Goal: Find specific page/section: Find specific page/section

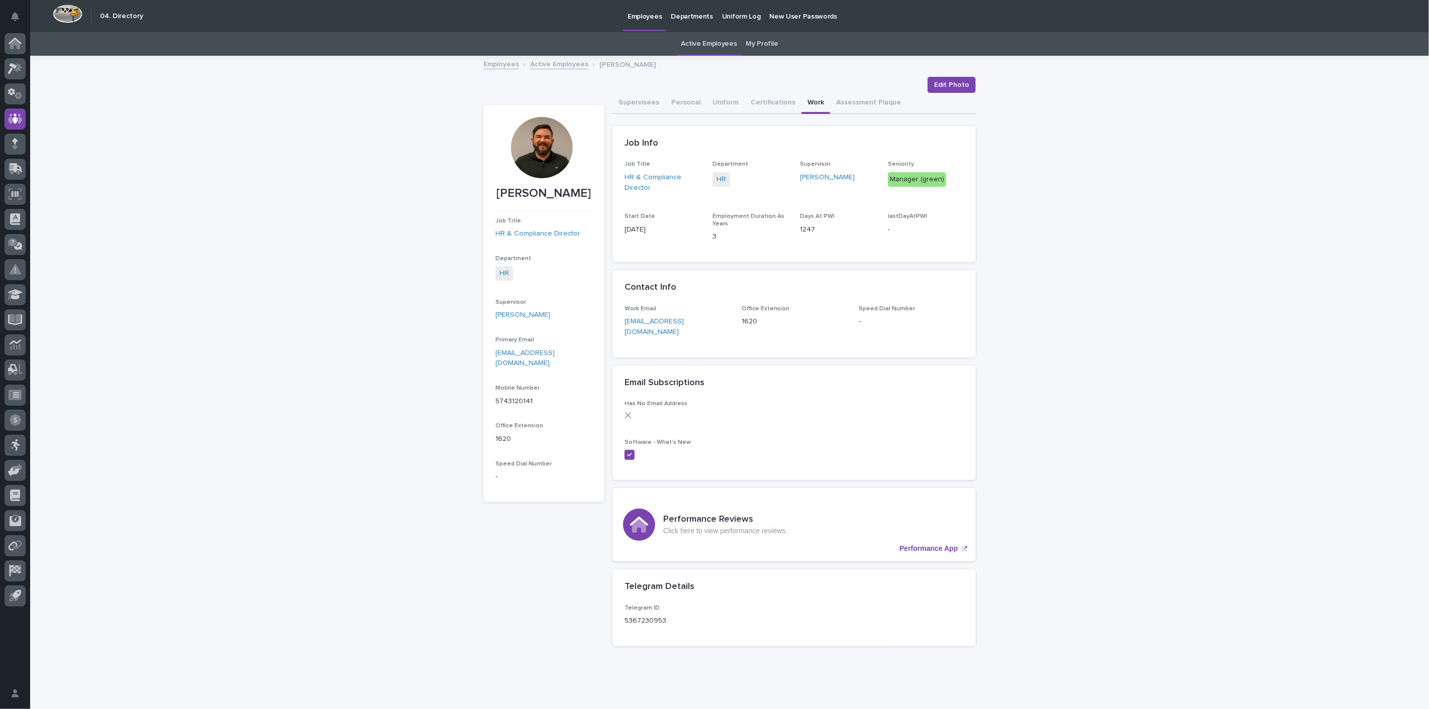
scroll to position [12, 0]
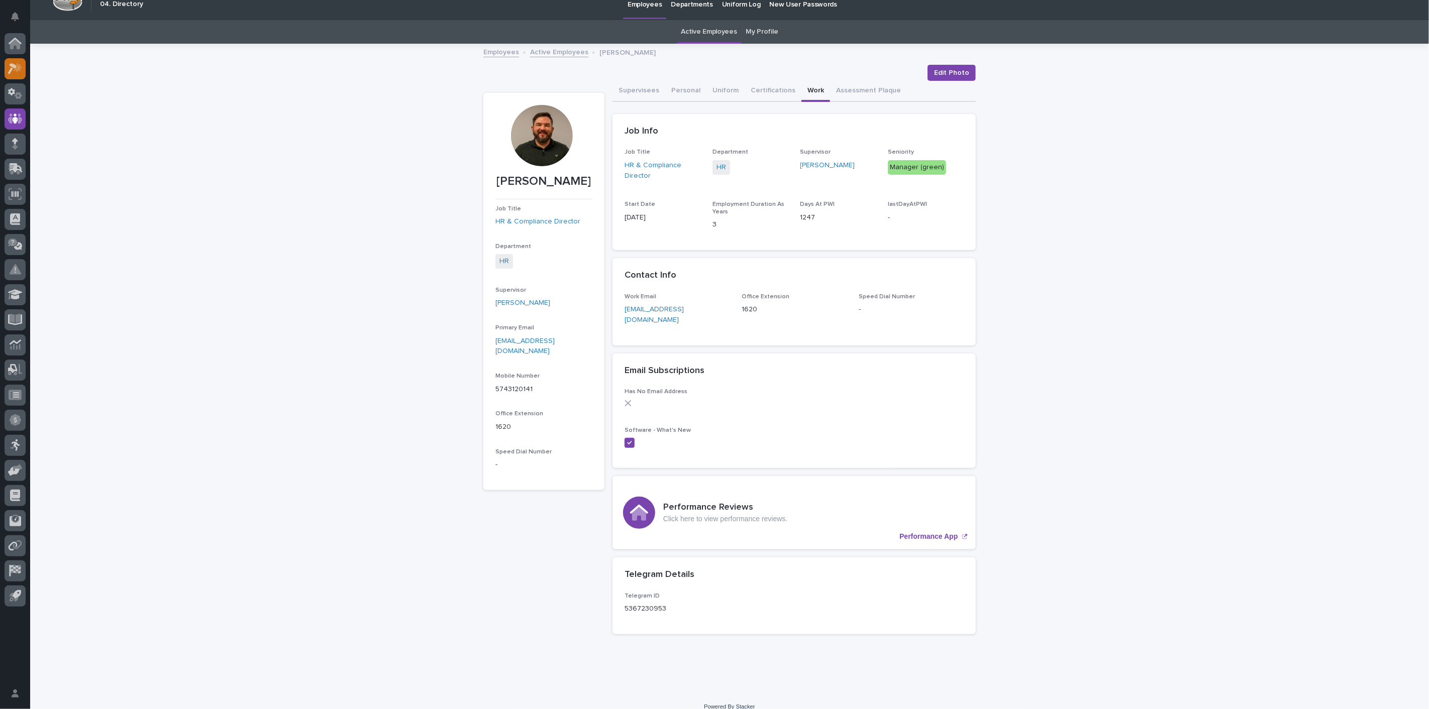
click at [21, 72] on icon at bounding box center [15, 69] width 15 height 12
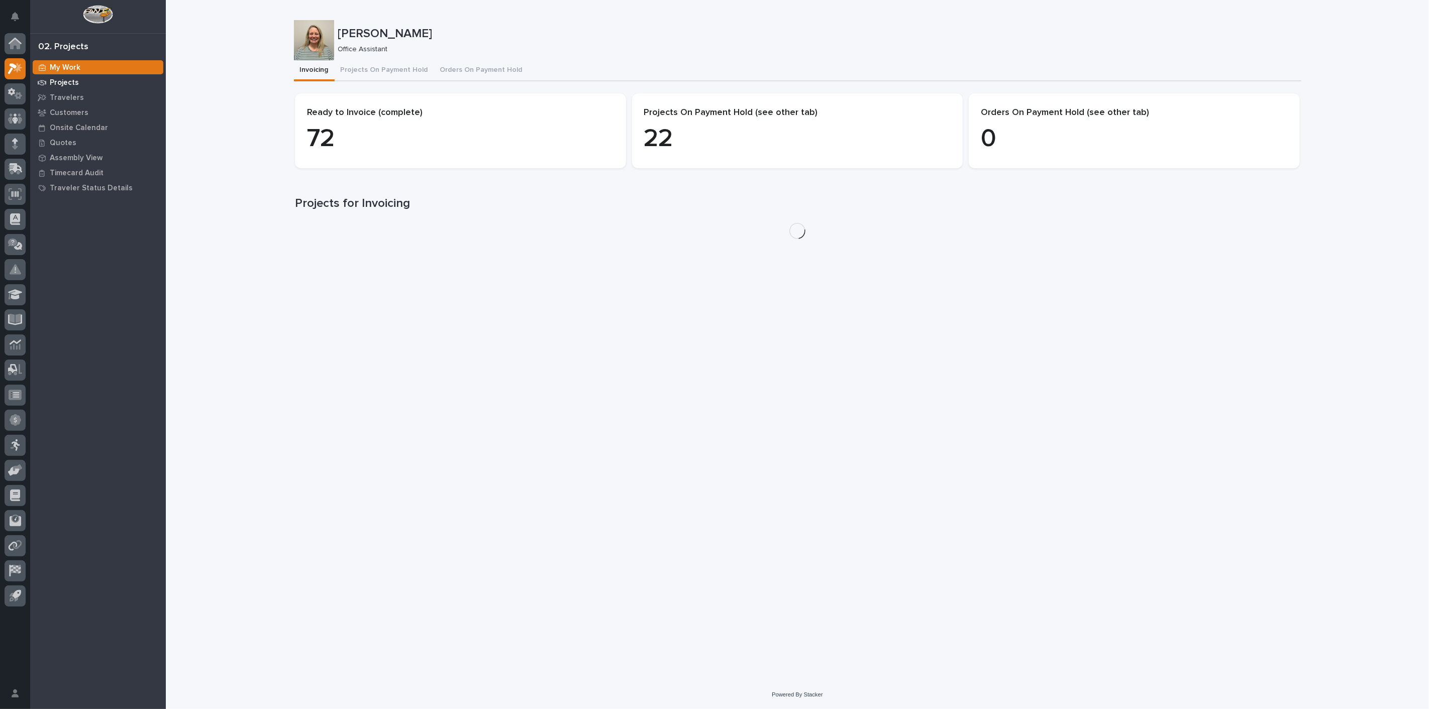
click at [64, 81] on p "Projects" at bounding box center [64, 82] width 29 height 9
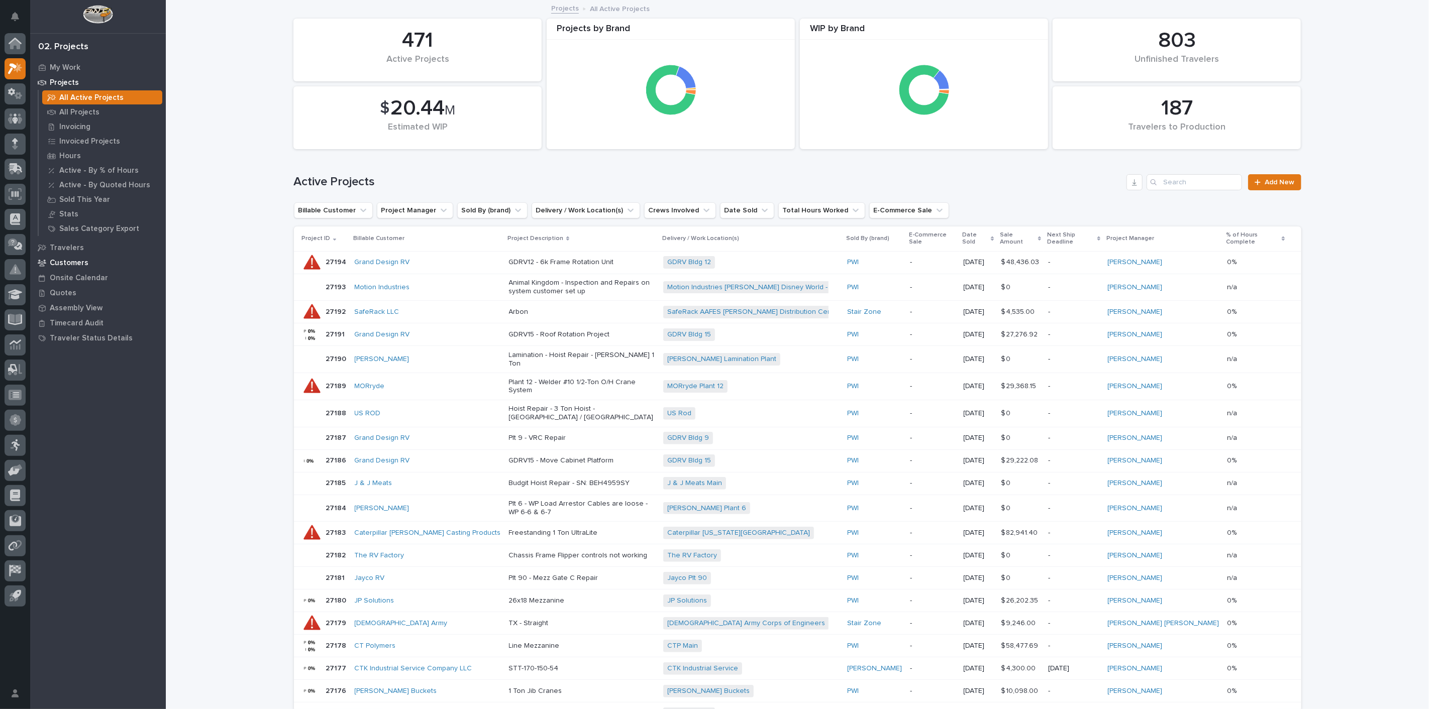
click at [74, 260] on p "Customers" at bounding box center [69, 263] width 39 height 9
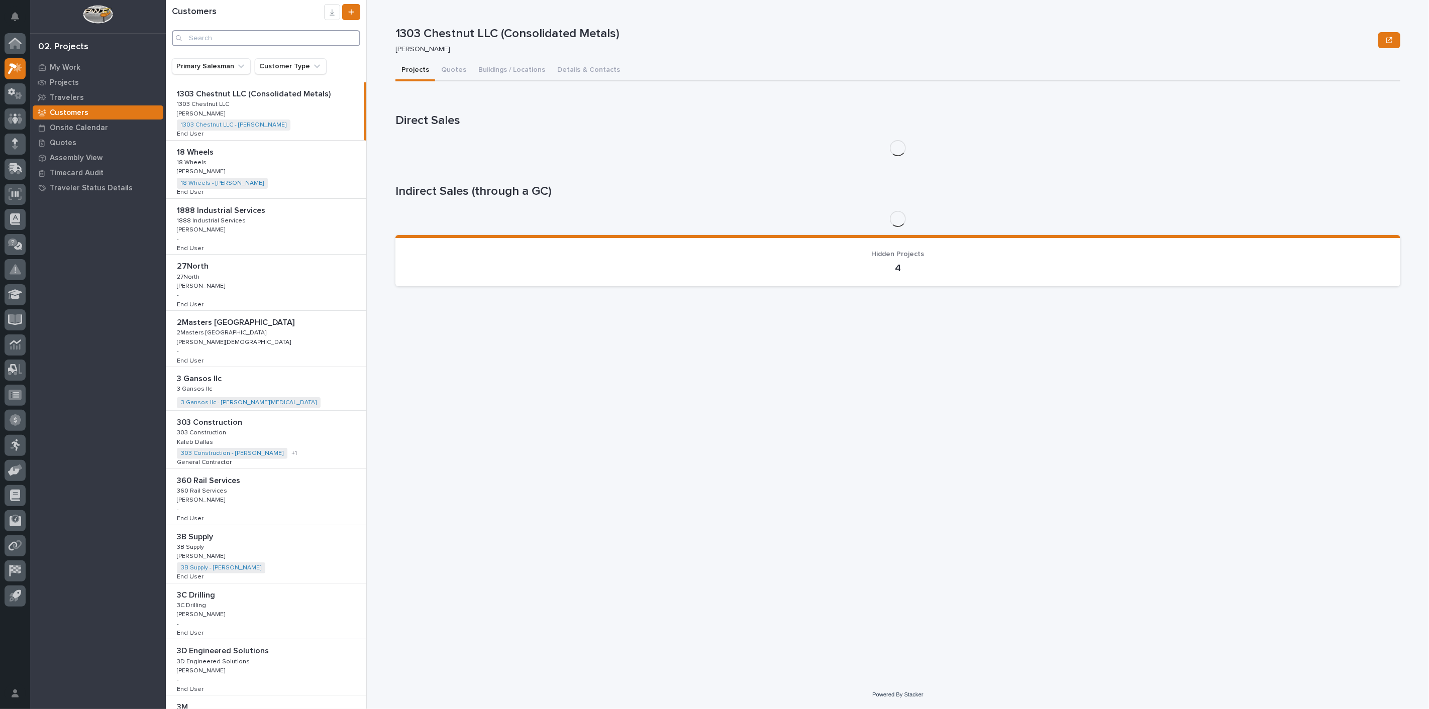
click at [222, 38] on input "Search" at bounding box center [266, 38] width 188 height 16
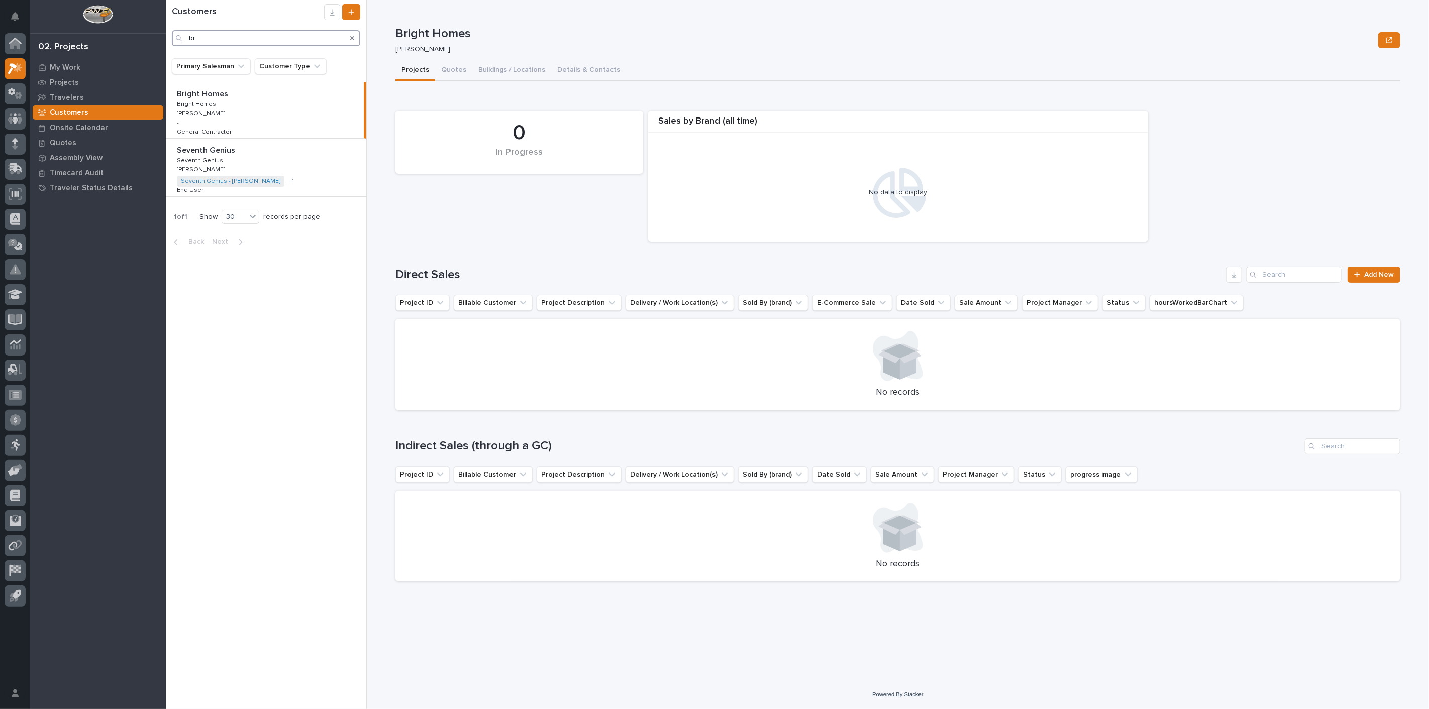
type input "b"
type input "brig"
